Goal: Communication & Community: Connect with others

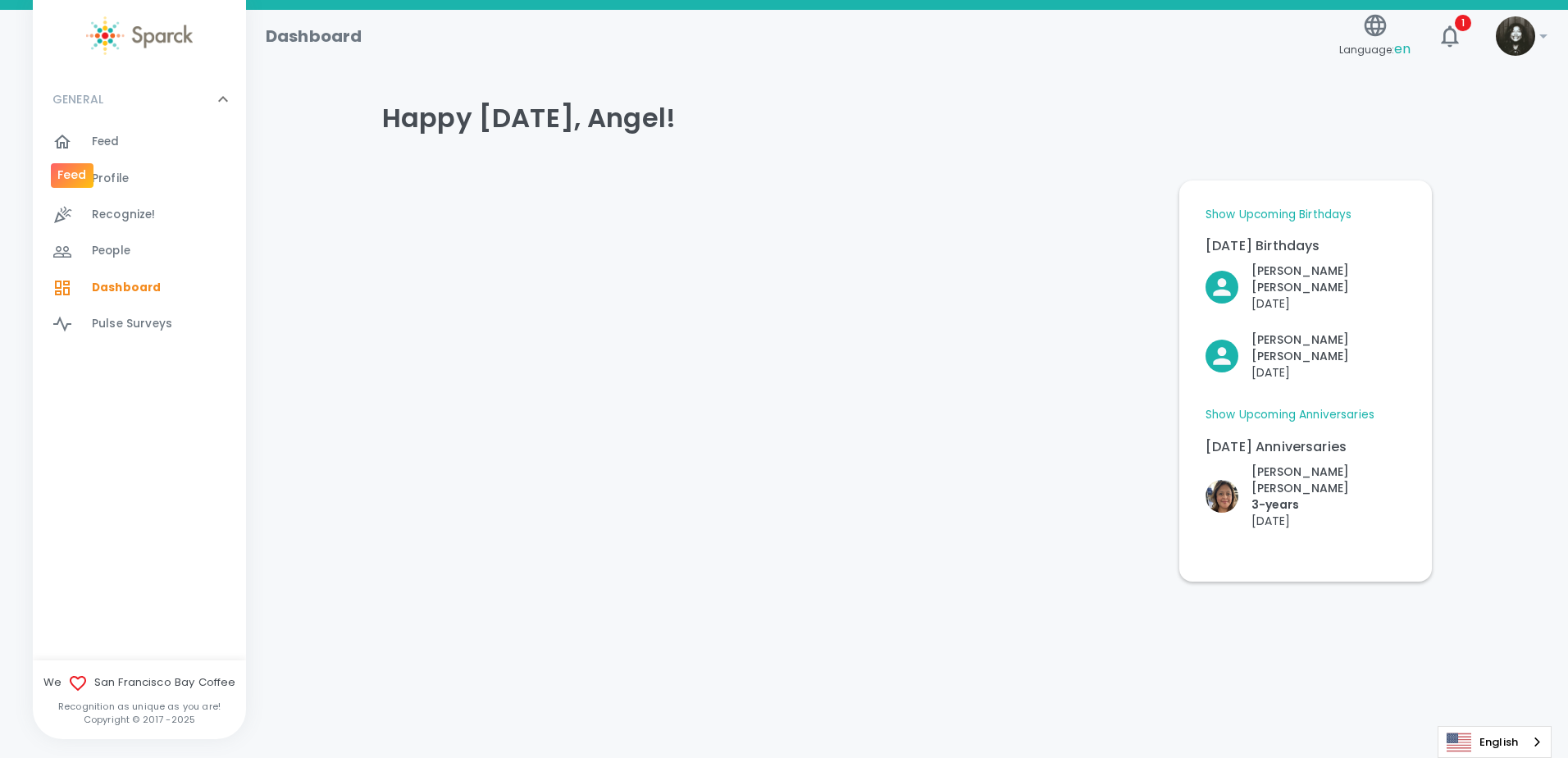
click at [76, 134] on div at bounding box center [73, 142] width 39 height 20
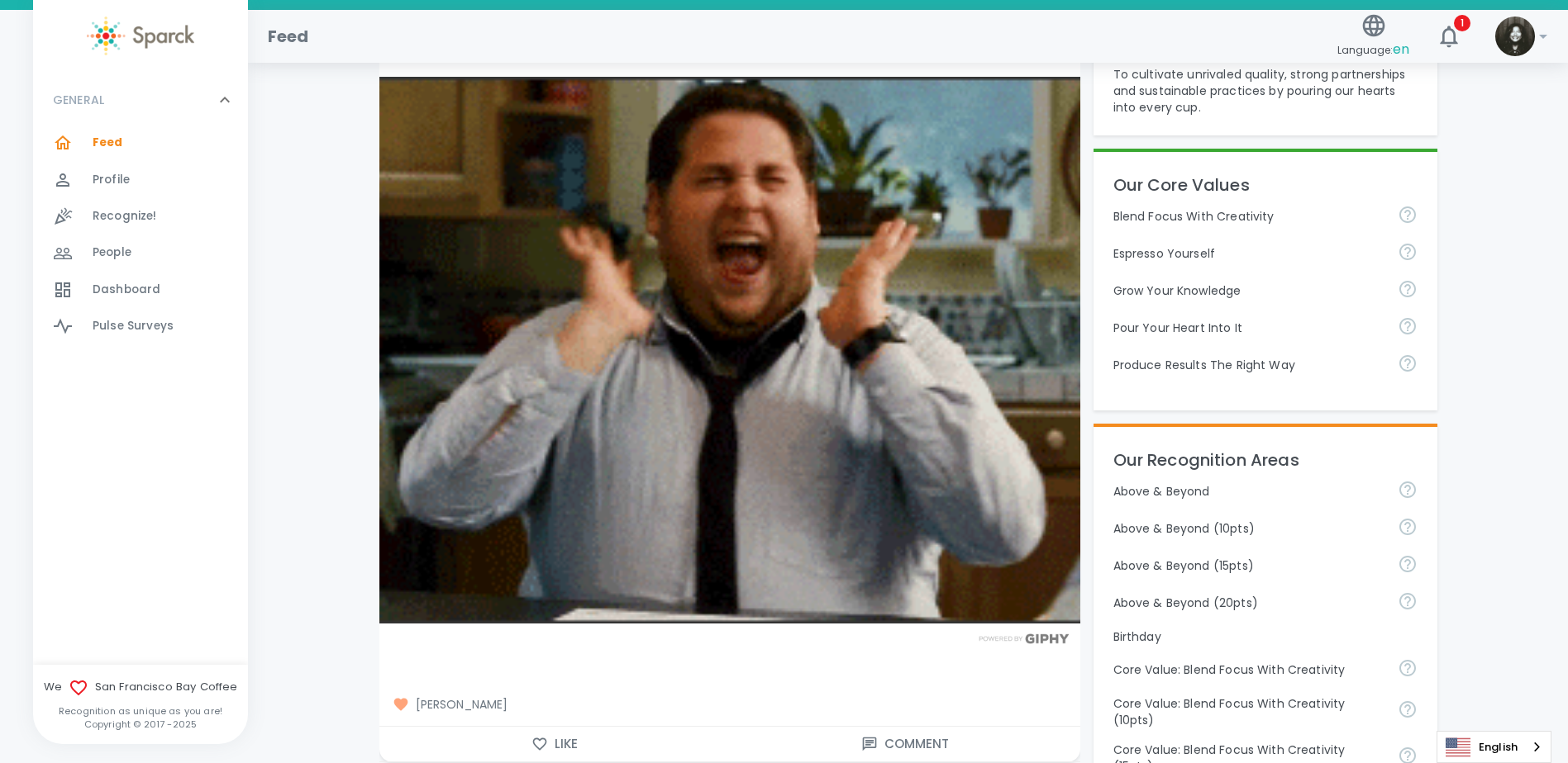
scroll to position [413, 0]
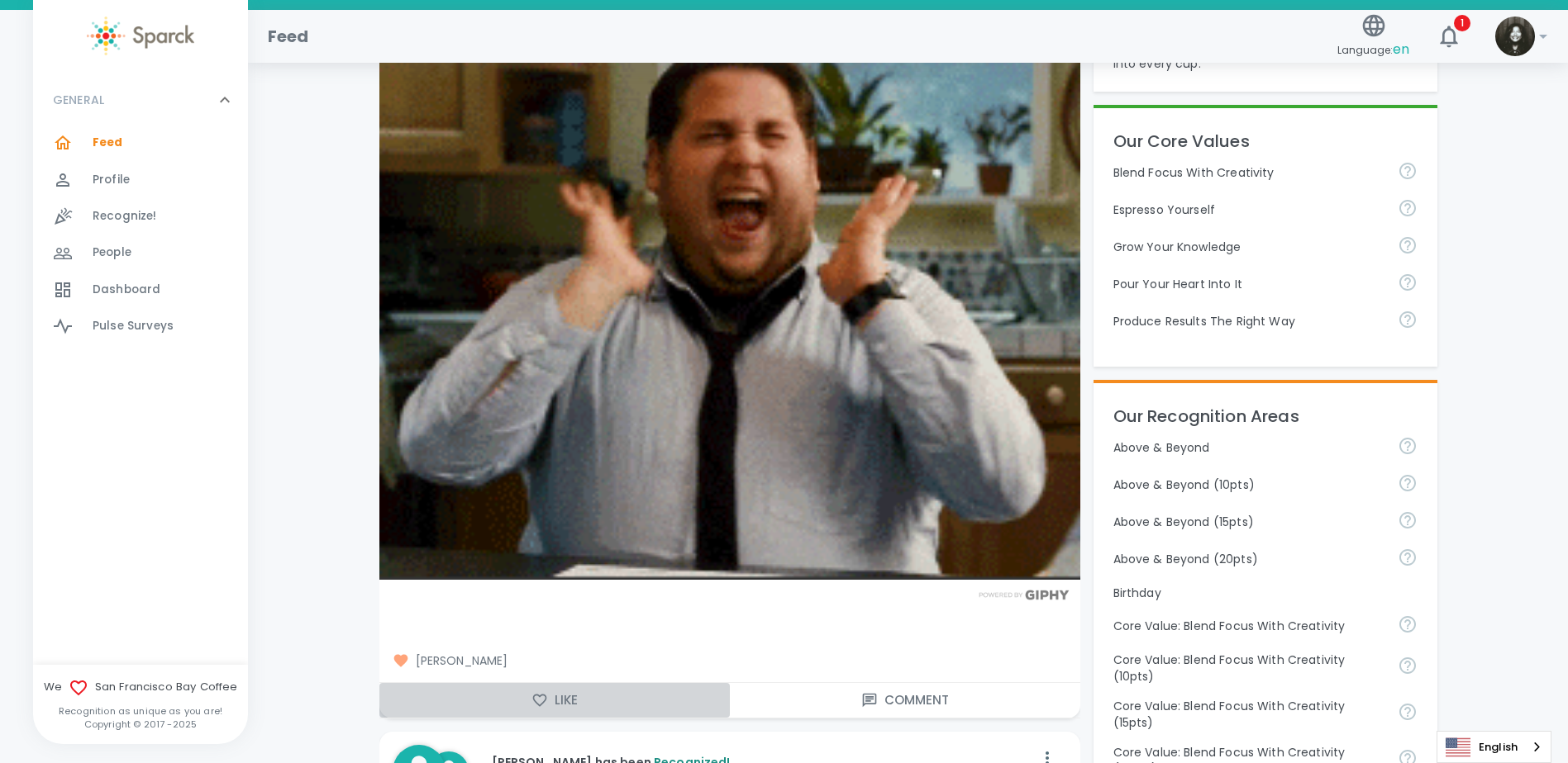
click at [569, 710] on button "Like" at bounding box center [554, 700] width 350 height 34
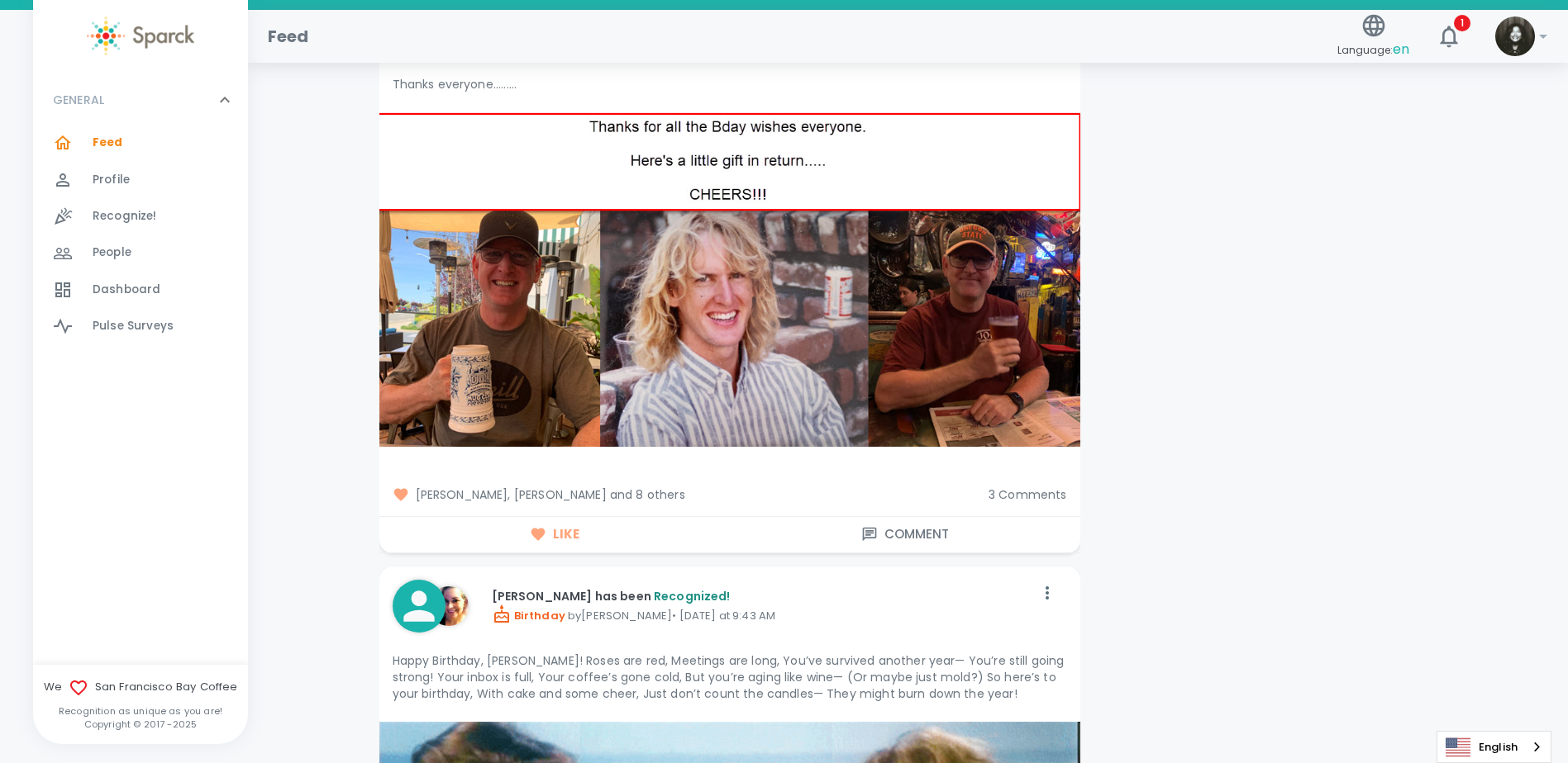
scroll to position [4296, 0]
